Goal: Task Accomplishment & Management: Manage account settings

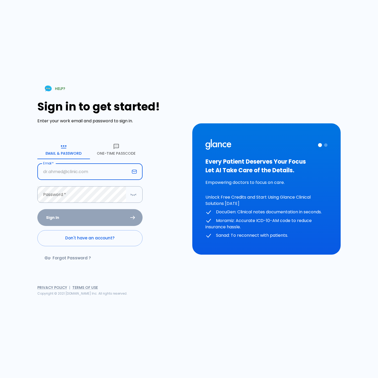
click at [70, 171] on input "Email   *" at bounding box center [83, 172] width 92 height 17
type input "hr"
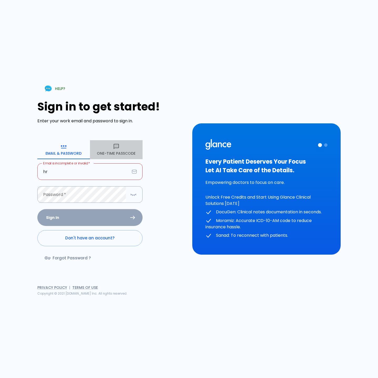
click at [117, 147] on icon "button" at bounding box center [116, 147] width 6 height 6
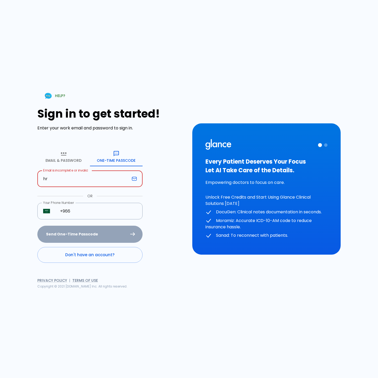
click at [85, 176] on input "hr" at bounding box center [83, 179] width 92 height 17
click at [55, 158] on button "Email & Password" at bounding box center [63, 156] width 53 height 19
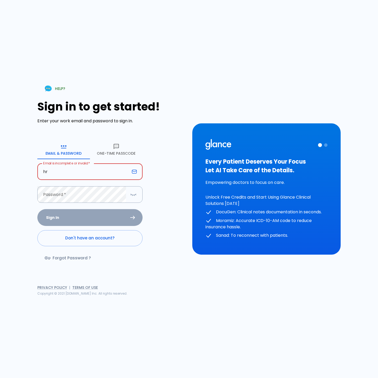
click at [56, 171] on input "hr" at bounding box center [83, 172] width 92 height 17
type input "hr@glance.care"
click at [33, 197] on div "HELP? Sign in to get started! Enter your work email and password to sign in. Em…" at bounding box center [189, 189] width 366 height 378
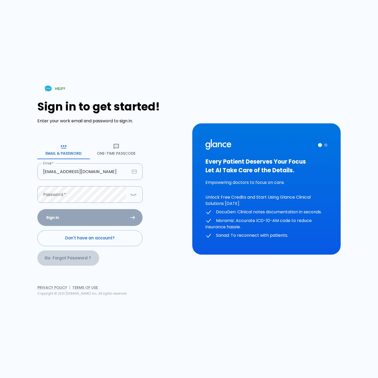
click at [73, 259] on link "Forgot Password ?" at bounding box center [68, 258] width 62 height 15
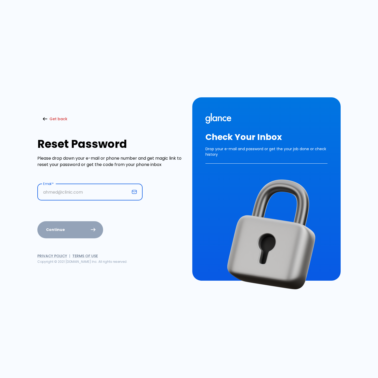
click at [98, 194] on input "Email   *" at bounding box center [83, 192] width 92 height 17
type input "hr@glance.care"
drag, startPoint x: 57, startPoint y: 209, endPoint x: 62, endPoint y: 217, distance: 9.2
click at [57, 209] on div "Email   * hr@glance.care Email   * Continue" at bounding box center [111, 211] width 149 height 55
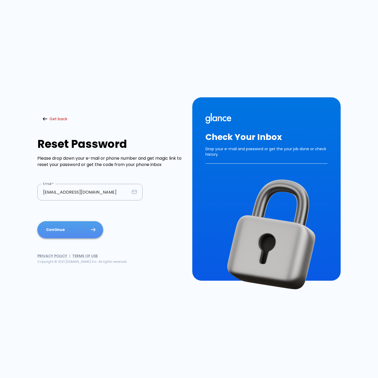
click at [66, 229] on button "Continue" at bounding box center [70, 229] width 66 height 17
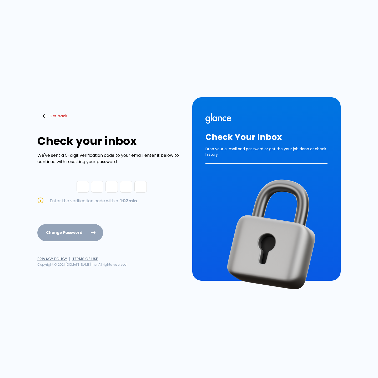
click at [78, 188] on input "Please enter OTP character 1" at bounding box center [83, 187] width 12 height 12
paste input "6"
type input "4"
type input "3"
type input "6"
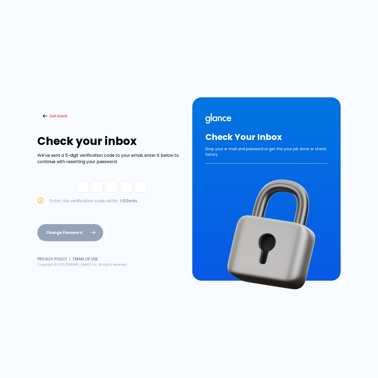
type input "0"
type input "6"
click at [86, 236] on button "Change Password" at bounding box center [70, 232] width 66 height 17
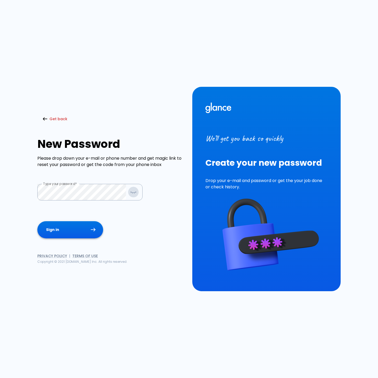
click at [65, 236] on button "Sign in" at bounding box center [70, 229] width 66 height 17
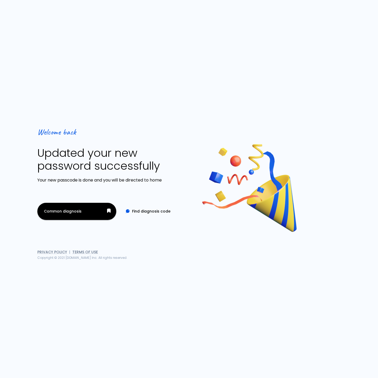
click at [97, 212] on button "Common diagnosis" at bounding box center [76, 211] width 79 height 17
